Goal: Information Seeking & Learning: Check status

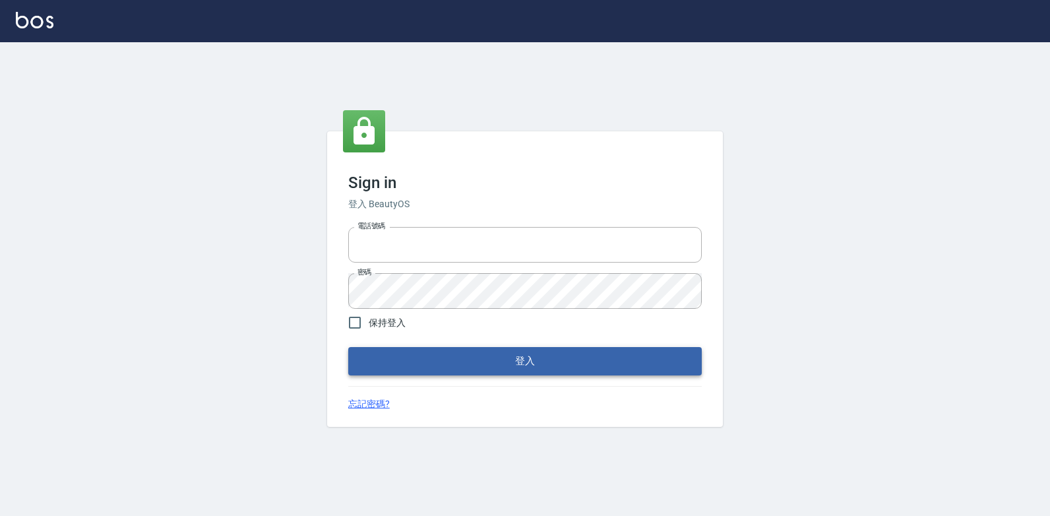
type input "0223312194"
click at [469, 356] on button "登入" at bounding box center [525, 361] width 354 height 28
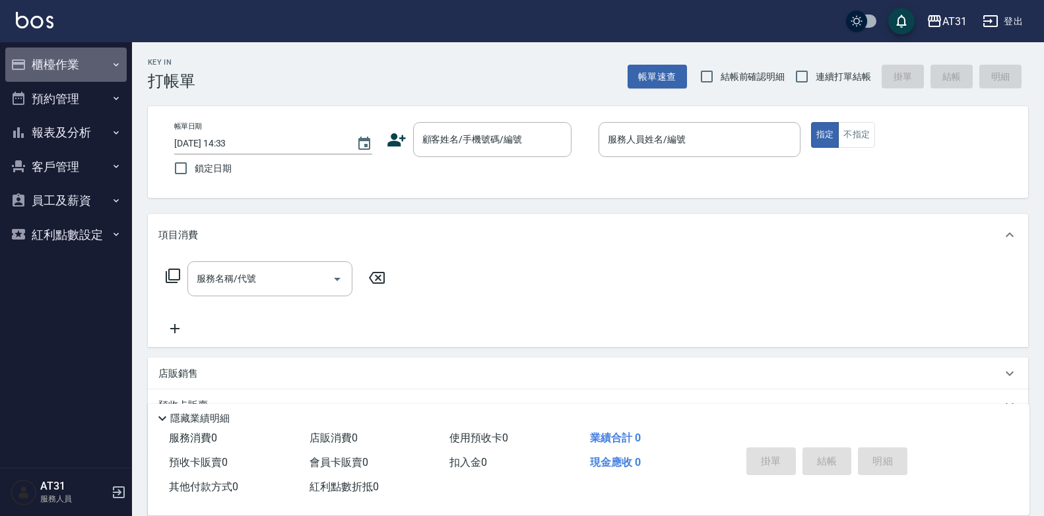
click at [67, 68] on button "櫃檯作業" at bounding box center [65, 64] width 121 height 34
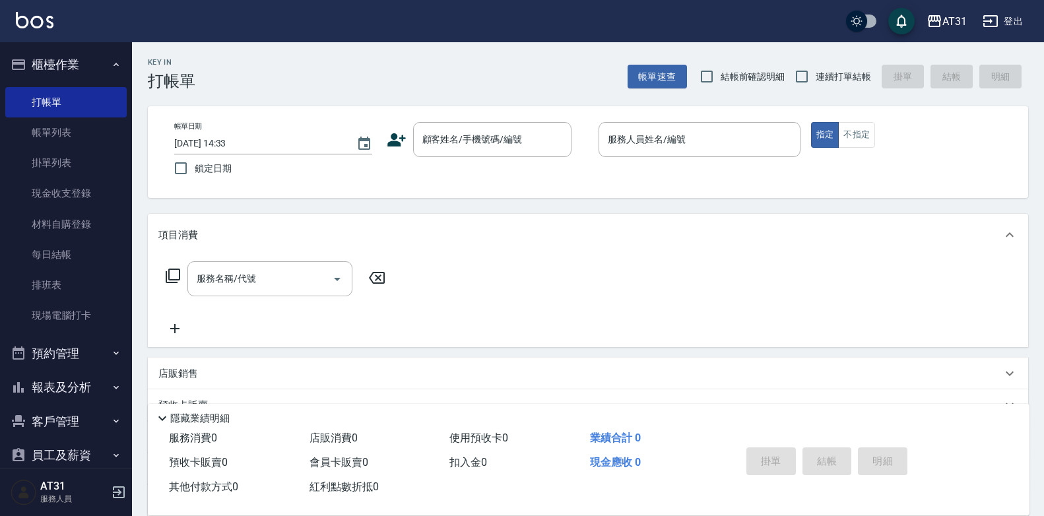
click at [92, 375] on button "報表及分析" at bounding box center [65, 387] width 121 height 34
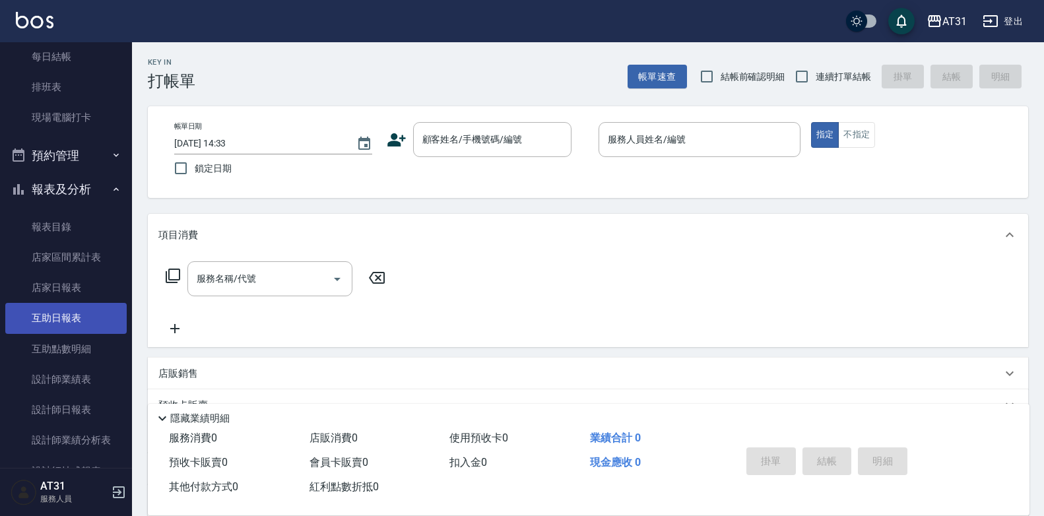
scroll to position [370, 0]
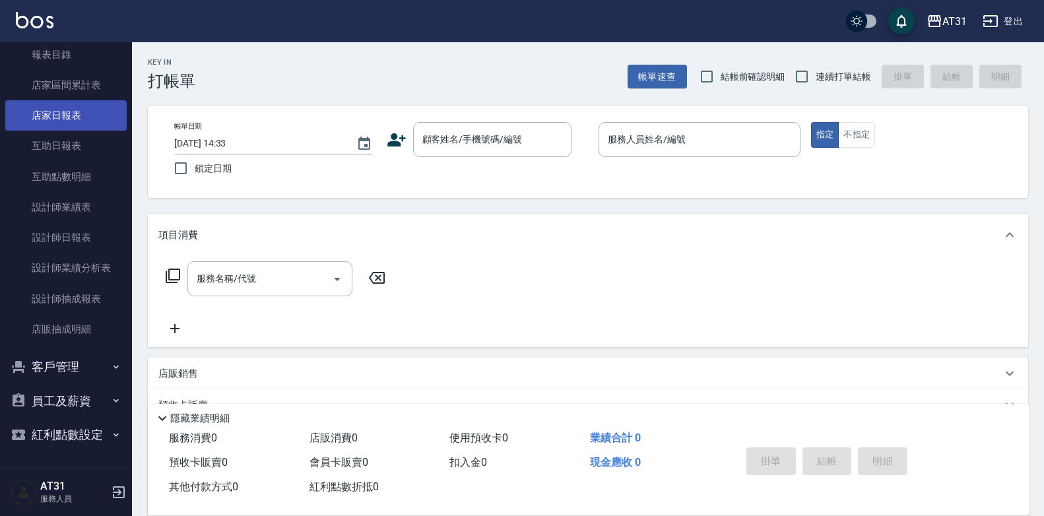
click at [53, 123] on link "店家日報表" at bounding box center [65, 115] width 121 height 30
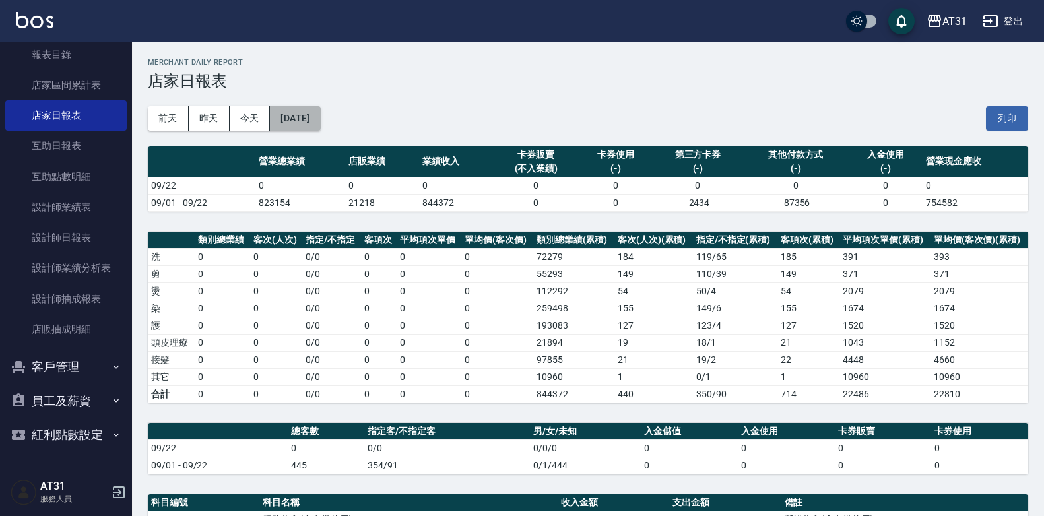
click at [305, 125] on button "[DATE]" at bounding box center [295, 118] width 50 height 24
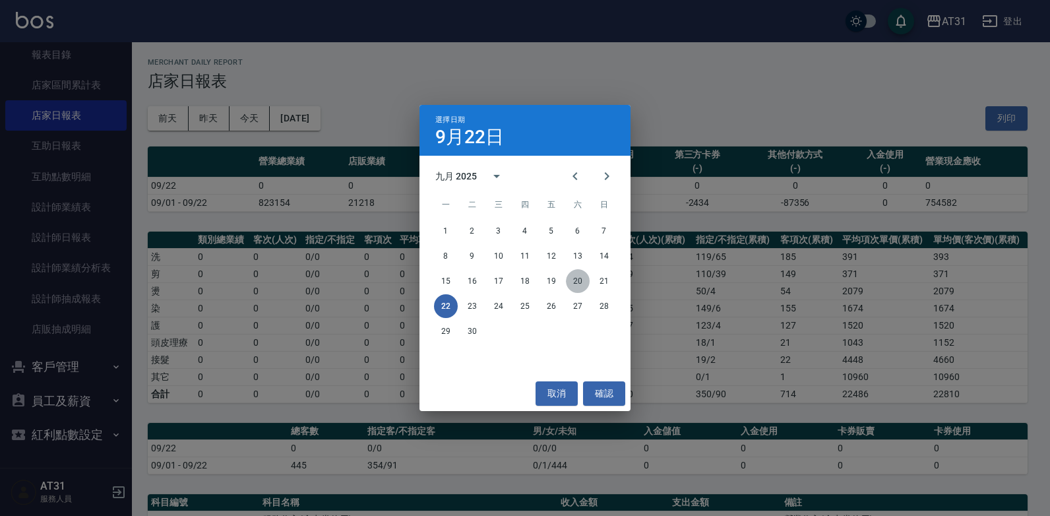
click at [579, 276] on button "20" at bounding box center [578, 281] width 24 height 24
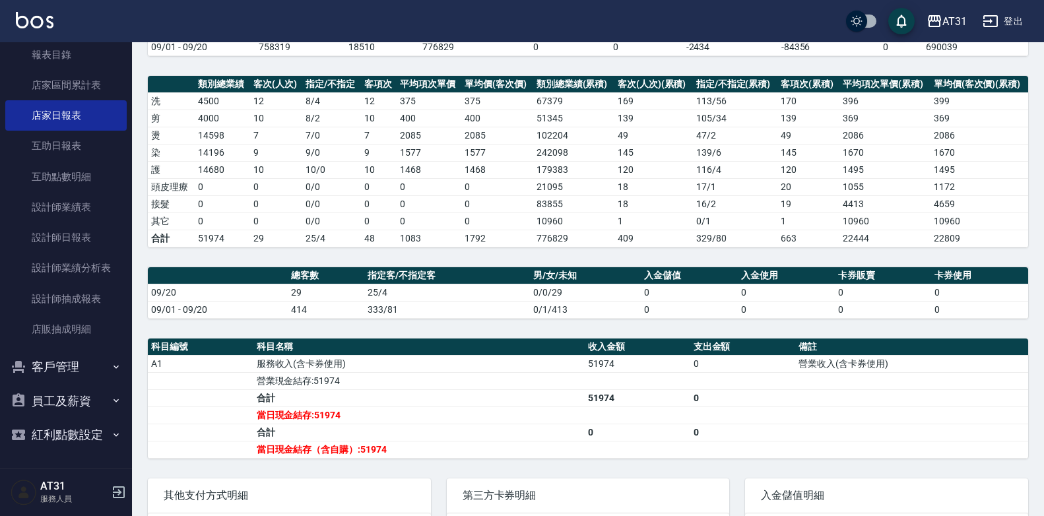
scroll to position [198, 0]
